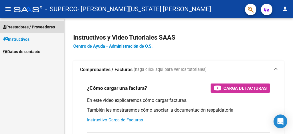
click at [40, 26] on span "Prestadores / Proveedores" at bounding box center [29, 27] width 52 height 6
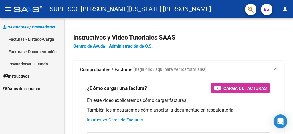
click at [42, 40] on link "Facturas - Listado/Carga" at bounding box center [32, 39] width 64 height 12
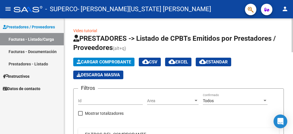
click at [103, 62] on span "Cargar Comprobante" at bounding box center [104, 61] width 54 height 5
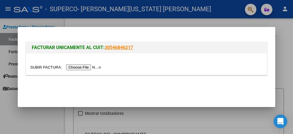
click at [89, 68] on input "file" at bounding box center [66, 67] width 73 height 6
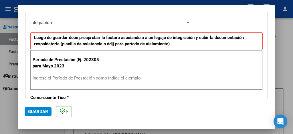
scroll to position [131, 0]
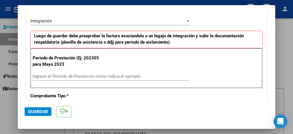
click at [54, 76] on input "Ingrese el Período de Prestación como indica el ejemplo" at bounding box center [111, 76] width 157 height 5
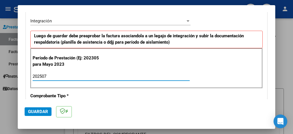
type input "202507"
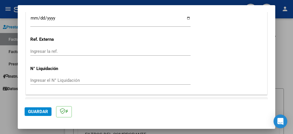
scroll to position [417, 0]
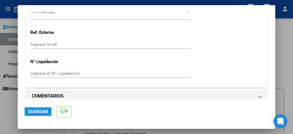
click at [32, 113] on span "Guardar" at bounding box center [38, 111] width 20 height 5
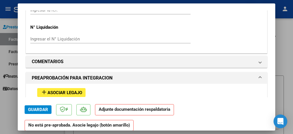
scroll to position [470, 0]
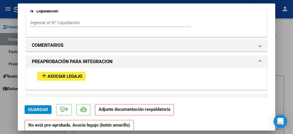
click at [74, 74] on span "Asociar Legajo" at bounding box center [65, 76] width 35 height 5
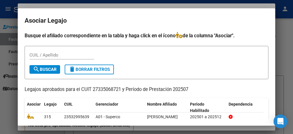
scroll to position [34, 0]
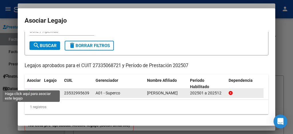
click at [33, 90] on icon at bounding box center [30, 93] width 7 height 6
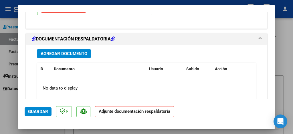
scroll to position [634, 0]
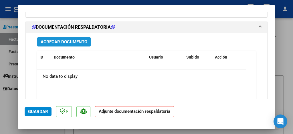
click at [66, 40] on span "Agregar Documento" at bounding box center [64, 42] width 47 height 5
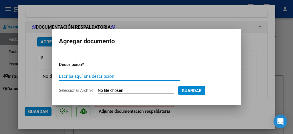
click at [94, 76] on input "Escriba aquí una descripcion" at bounding box center [119, 76] width 121 height 5
type input "ASISTENCIA [PERSON_NAME]"
click at [109, 91] on input "Seleccionar Archivo" at bounding box center [136, 90] width 76 height 5
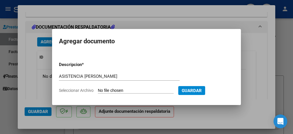
type input "C:\fakepath\[PERSON_NAME].pdf"
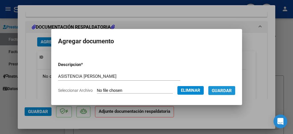
click at [216, 88] on span "Guardar" at bounding box center [222, 90] width 20 height 5
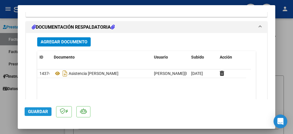
click at [44, 112] on span "Guardar" at bounding box center [38, 111] width 20 height 5
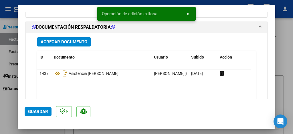
scroll to position [682, 0]
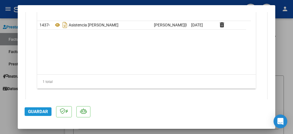
click at [41, 110] on span "Guardar" at bounding box center [38, 111] width 20 height 5
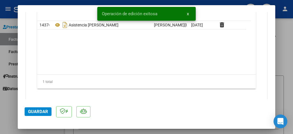
click at [287, 57] on div at bounding box center [146, 67] width 293 height 134
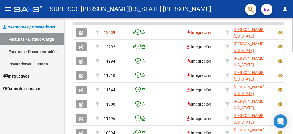
scroll to position [278, 0]
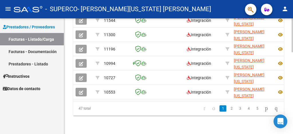
click at [293, 130] on div at bounding box center [292, 75] width 1 height 115
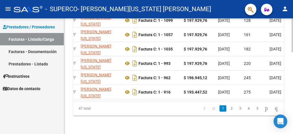
scroll to position [0, 0]
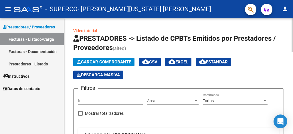
click at [293, 37] on div at bounding box center [292, 35] width 1 height 34
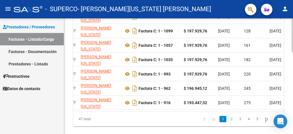
scroll to position [266, 0]
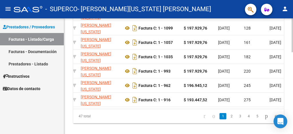
click at [293, 115] on div at bounding box center [292, 75] width 1 height 115
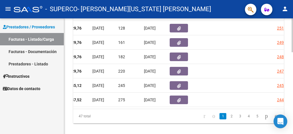
scroll to position [0, 0]
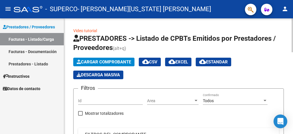
click at [293, 34] on div at bounding box center [292, 35] width 1 height 34
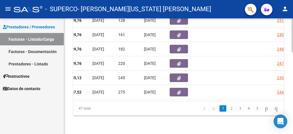
scroll to position [273, 0]
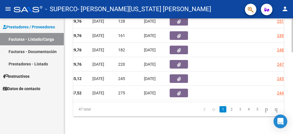
click at [293, 114] on div at bounding box center [292, 75] width 1 height 115
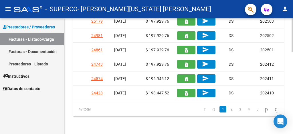
scroll to position [273, 0]
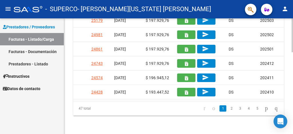
click at [293, 123] on div at bounding box center [292, 75] width 1 height 115
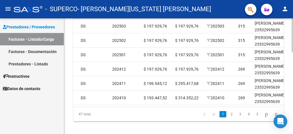
scroll to position [269, 0]
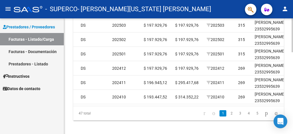
click at [293, 126] on div at bounding box center [292, 75] width 1 height 115
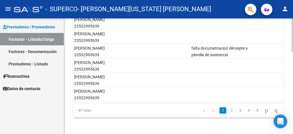
scroll to position [277, 0]
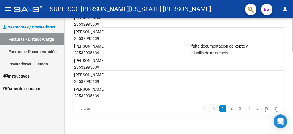
click at [293, 113] on div at bounding box center [292, 75] width 1 height 115
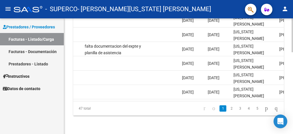
scroll to position [0, 0]
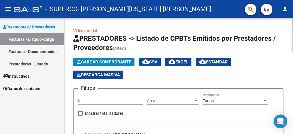
click at [293, 32] on div at bounding box center [292, 35] width 1 height 34
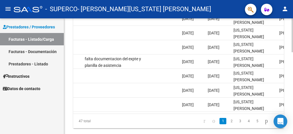
scroll to position [268, 0]
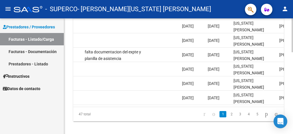
click at [293, 111] on div at bounding box center [292, 75] width 1 height 115
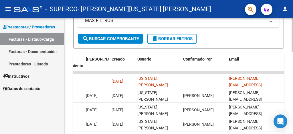
scroll to position [162, 0]
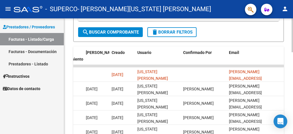
click at [293, 80] on div at bounding box center [292, 75] width 1 height 115
